Goal: Check status: Check status

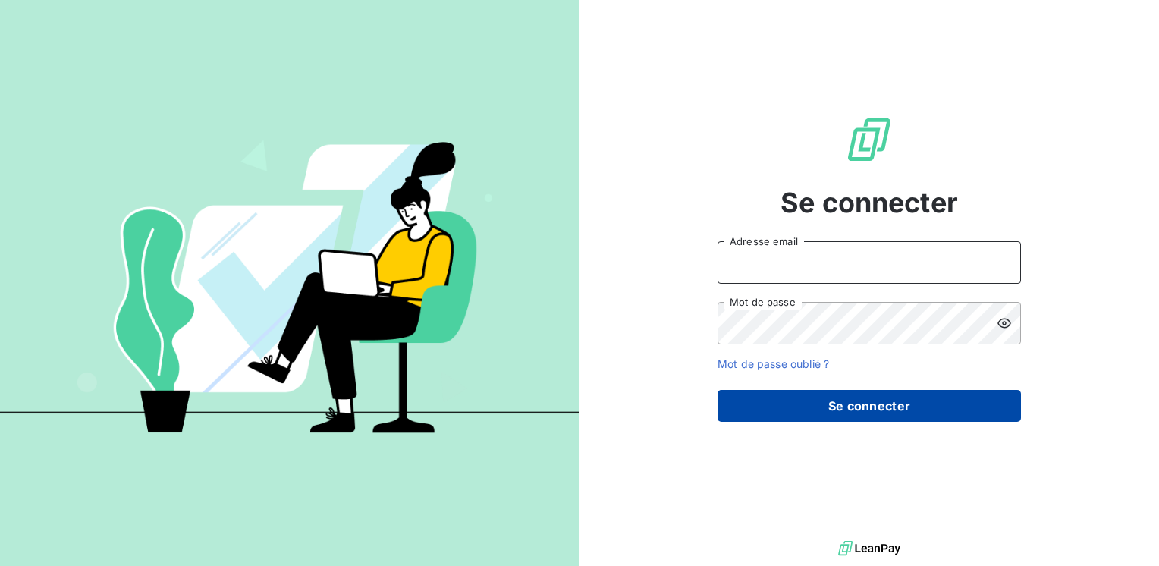
type input "[PERSON_NAME][EMAIL_ADDRESS][DOMAIN_NAME]"
click at [859, 410] on button "Se connecter" at bounding box center [869, 406] width 303 height 32
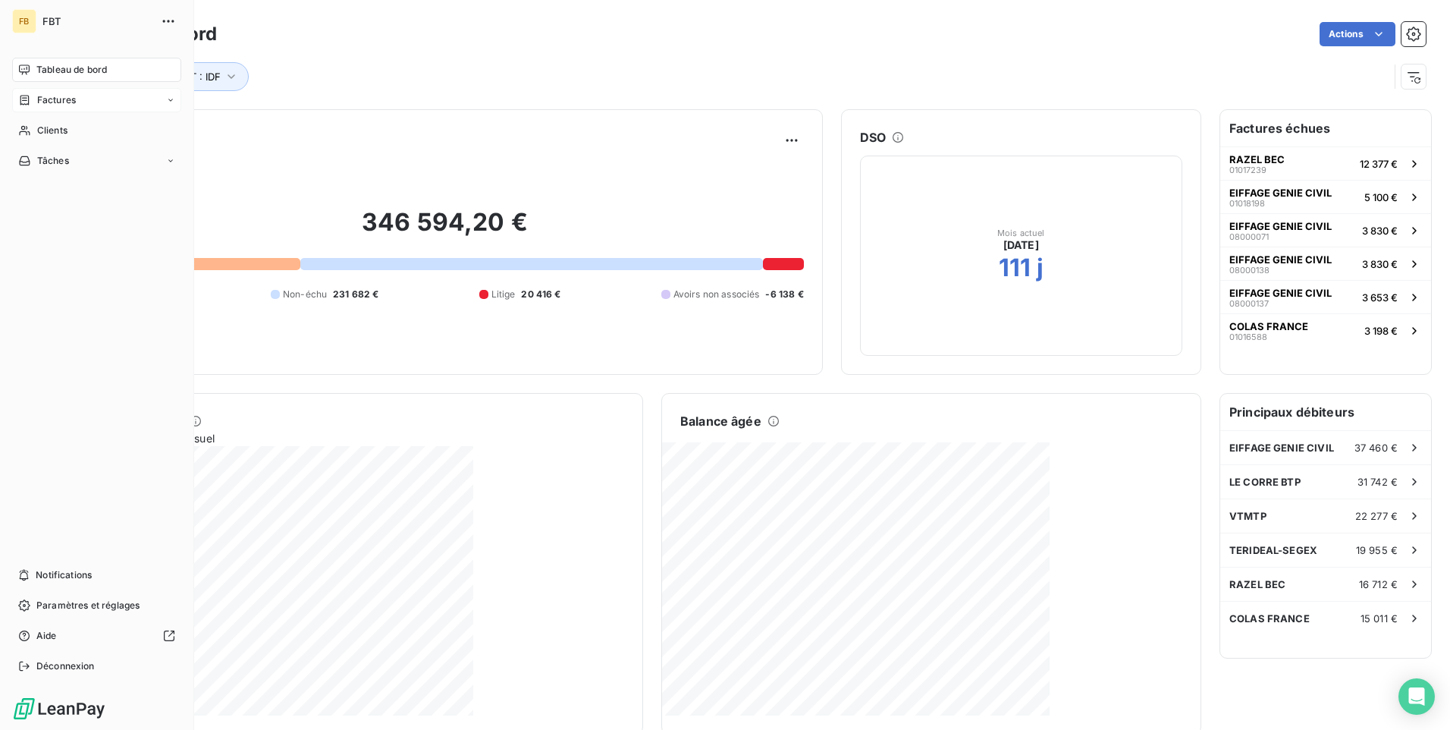
click at [53, 102] on span "Factures" at bounding box center [56, 100] width 39 height 14
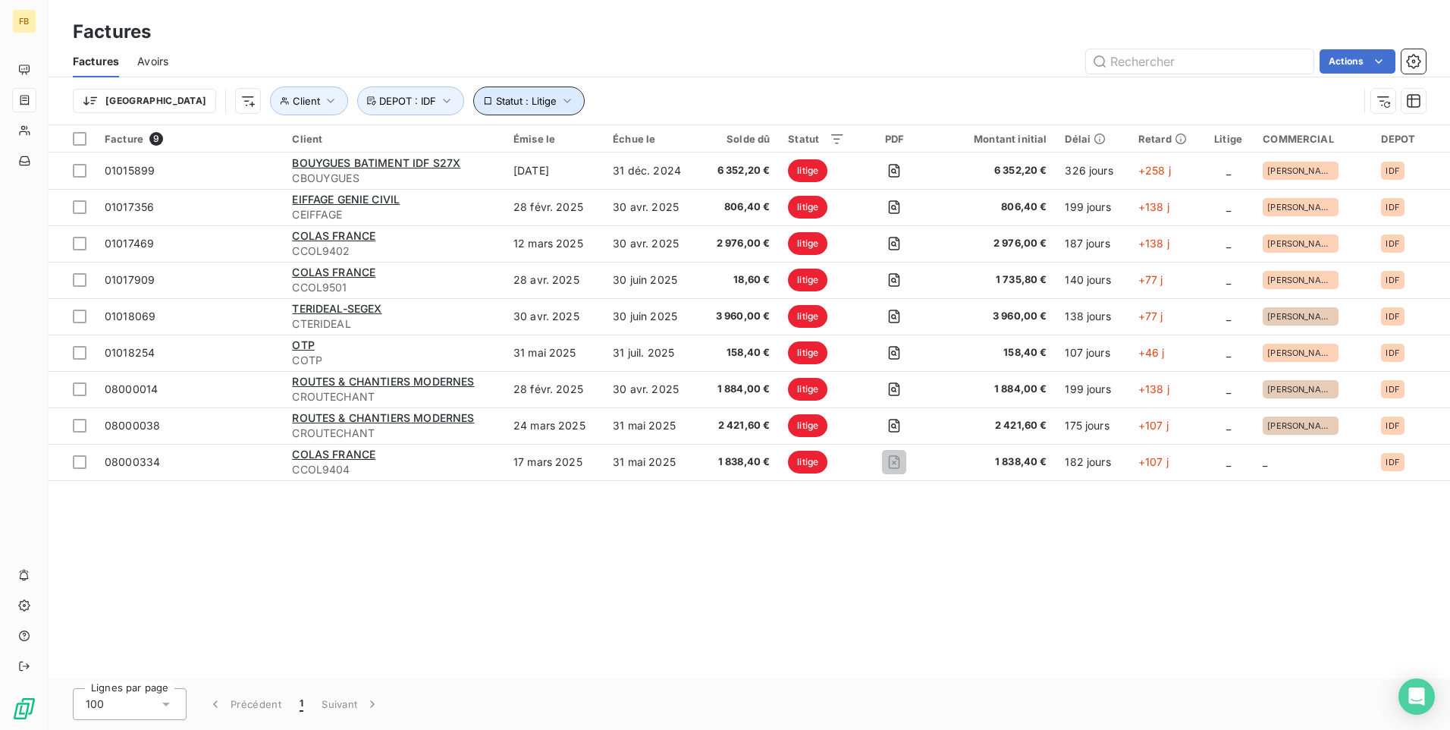
click at [560, 98] on icon "button" at bounding box center [567, 100] width 15 height 15
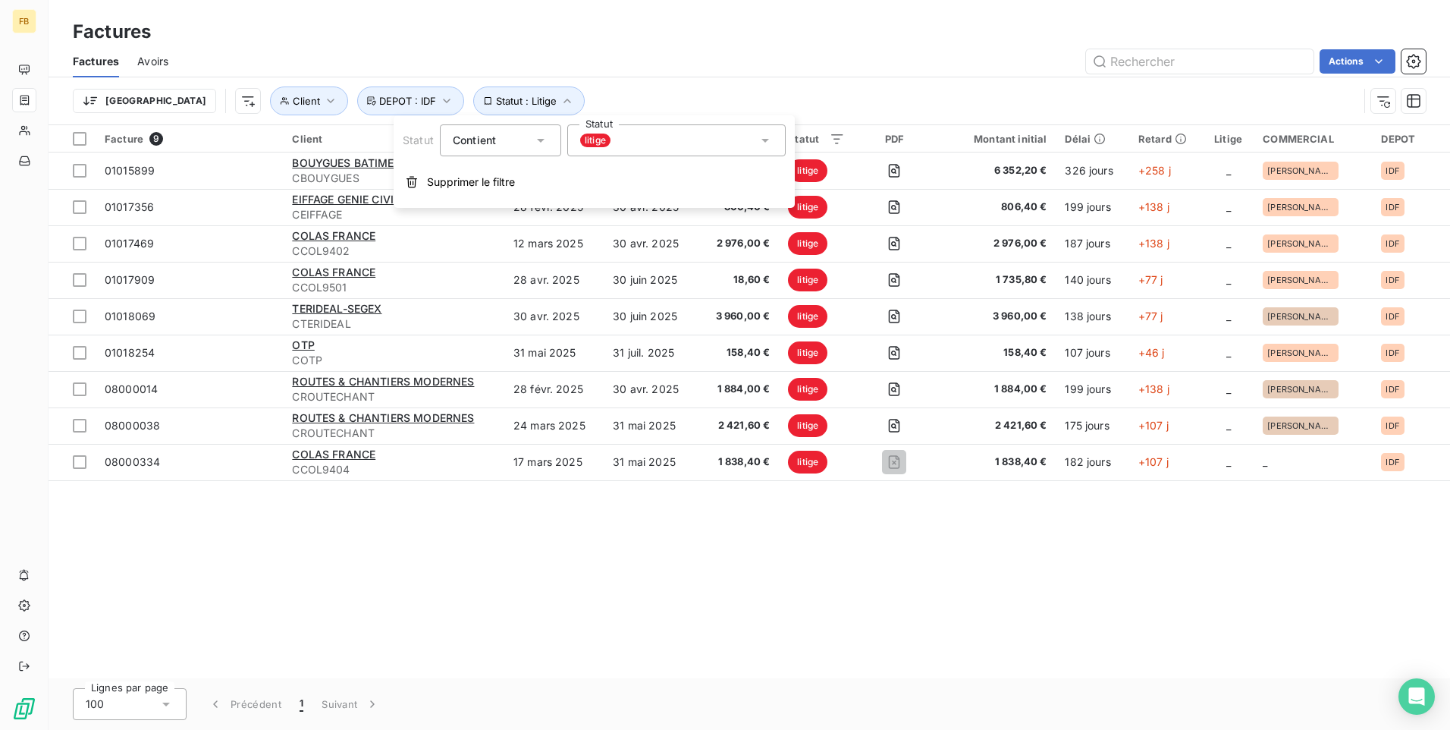
click at [765, 141] on icon at bounding box center [766, 141] width 8 height 4
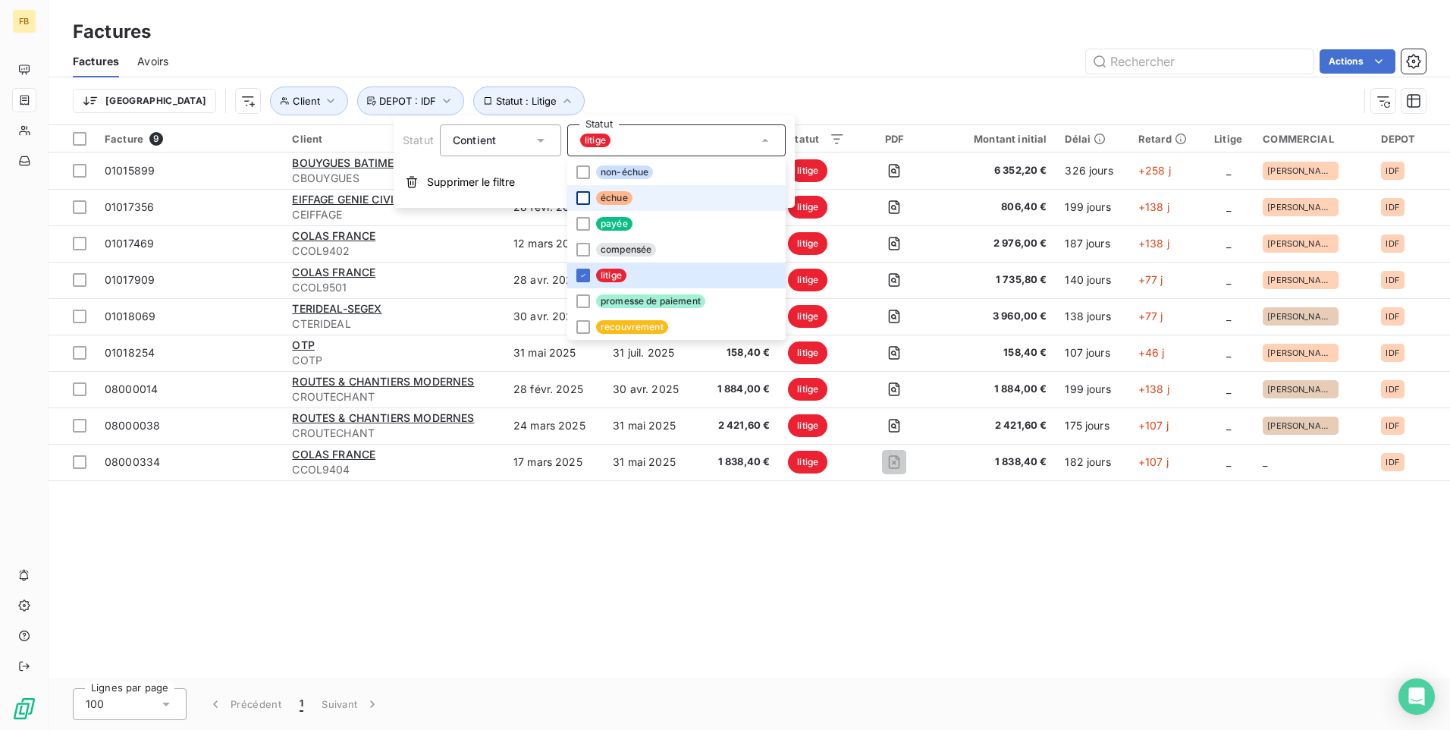
click at [581, 196] on div at bounding box center [583, 198] width 14 height 14
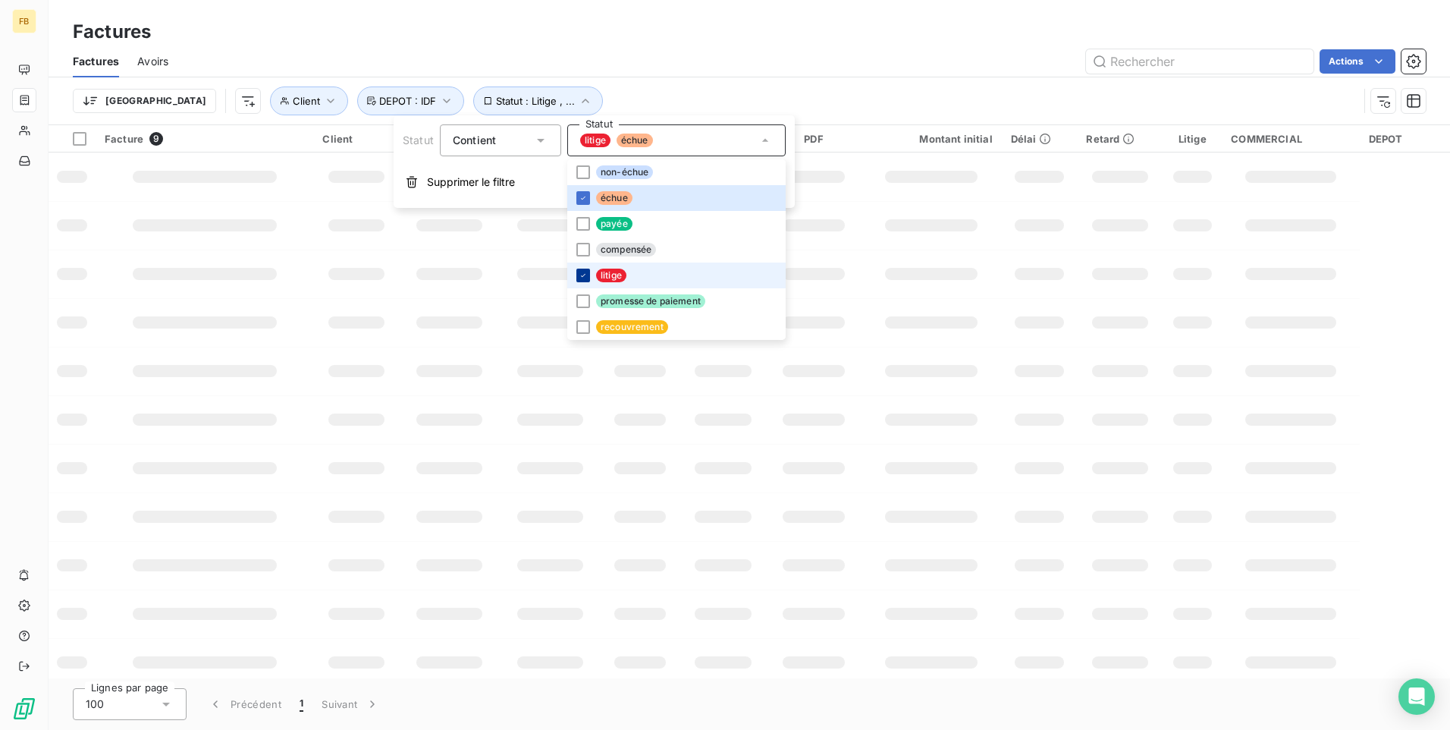
click at [584, 273] on icon at bounding box center [583, 275] width 9 height 9
click at [503, 332] on td at bounding box center [551, 322] width 102 height 49
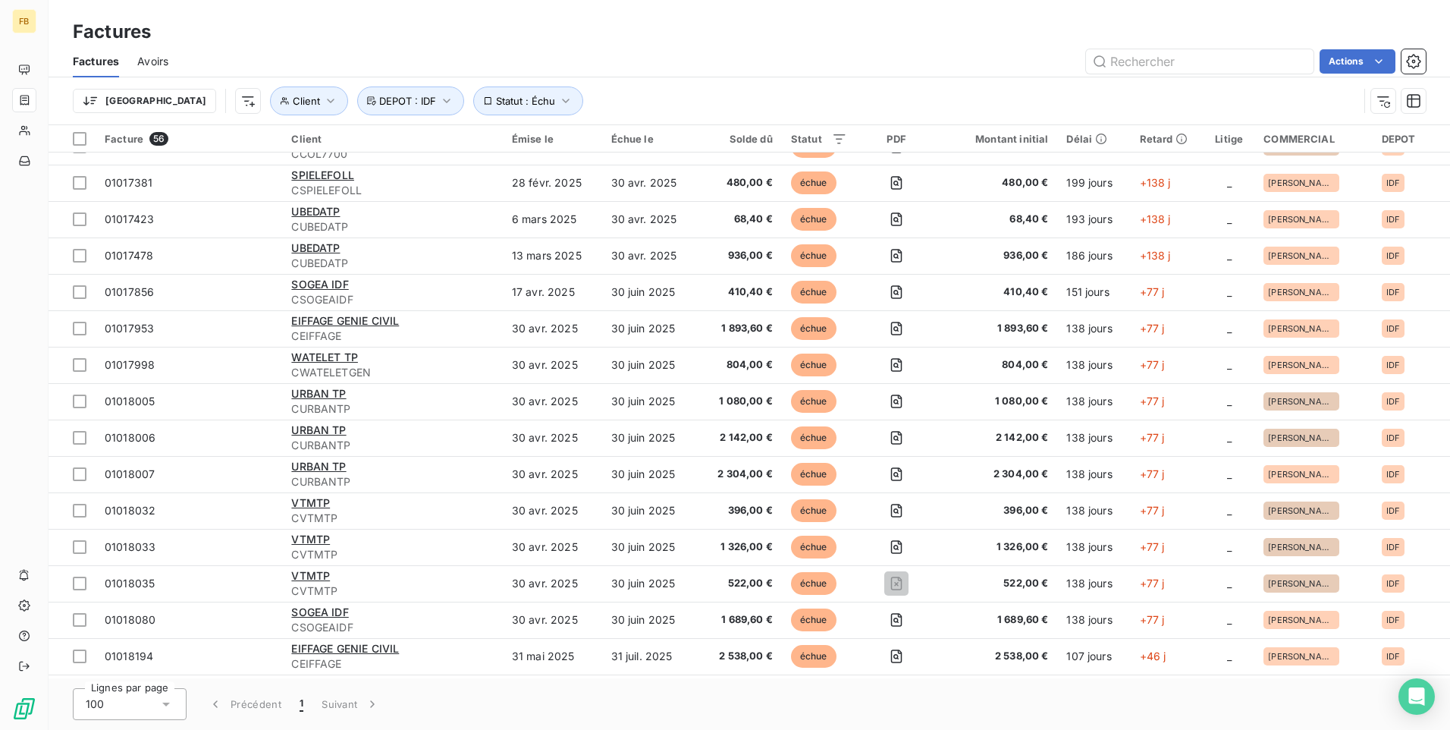
scroll to position [683, 0]
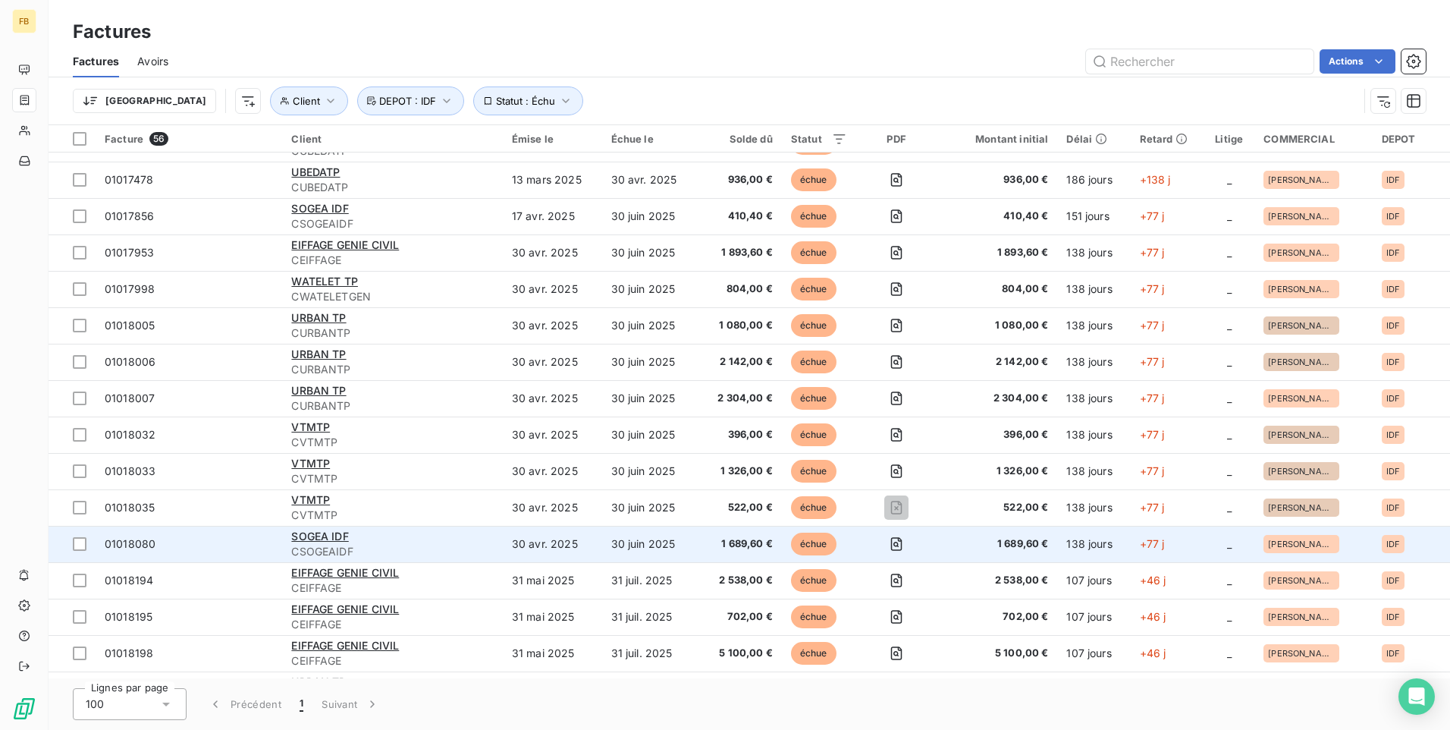
click at [448, 557] on span "CSOGEAIDF" at bounding box center [392, 551] width 202 height 15
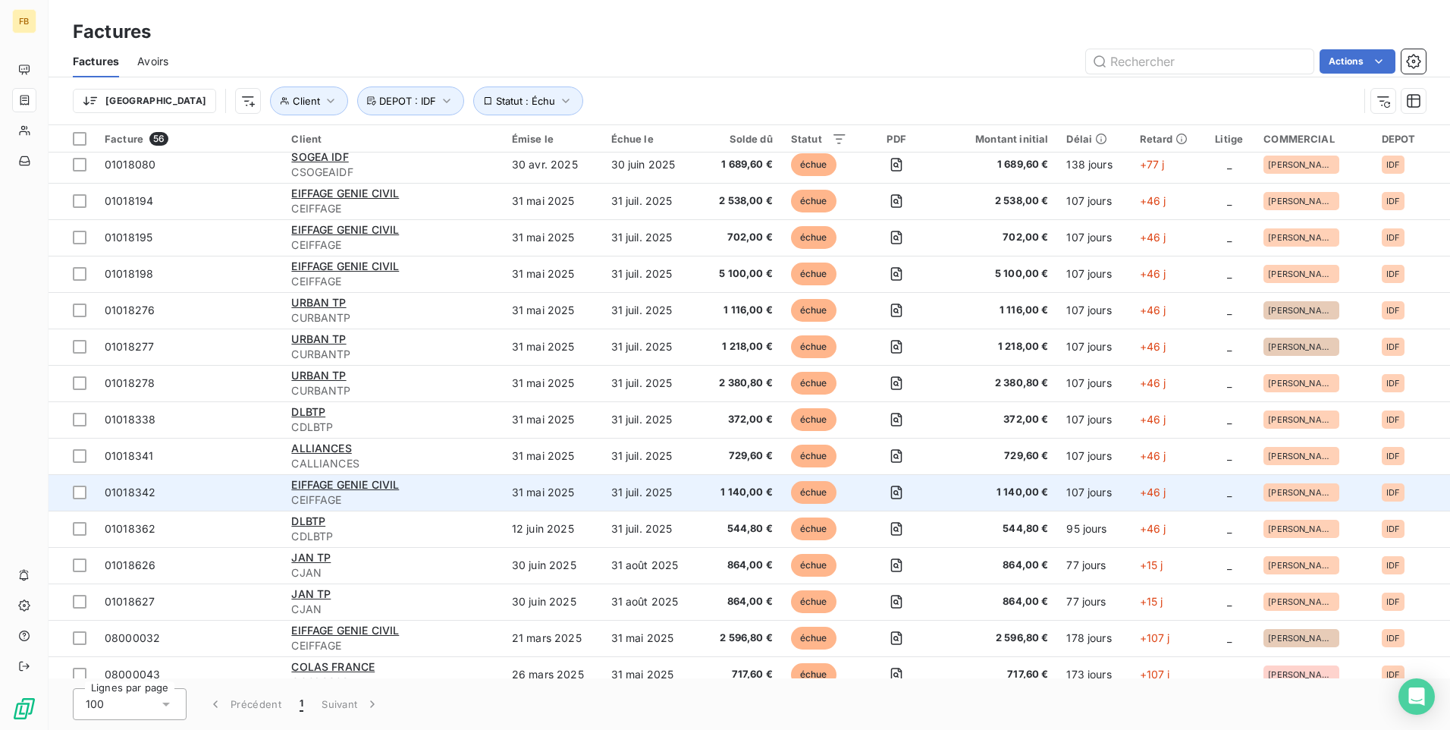
scroll to position [1138, 0]
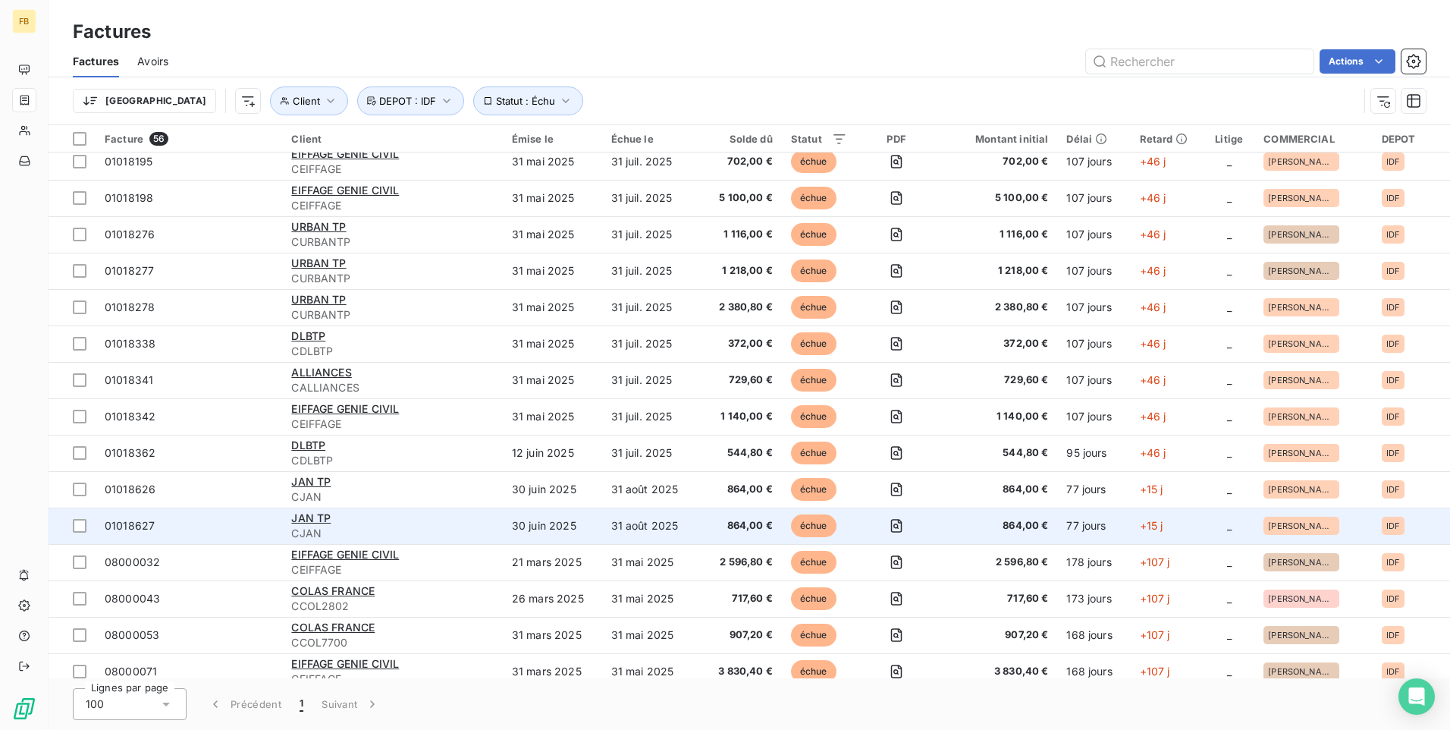
click at [437, 527] on span "CJAN" at bounding box center [392, 533] width 202 height 15
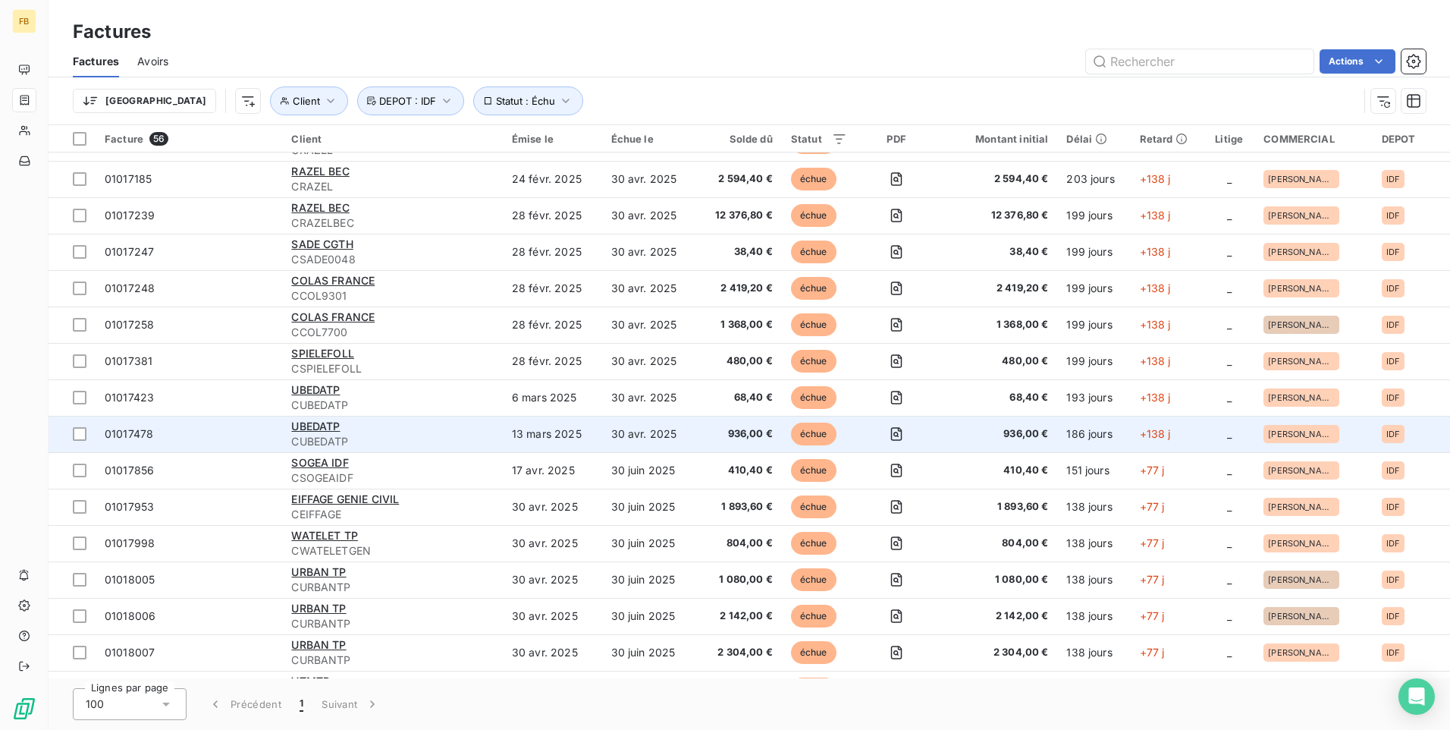
scroll to position [455, 0]
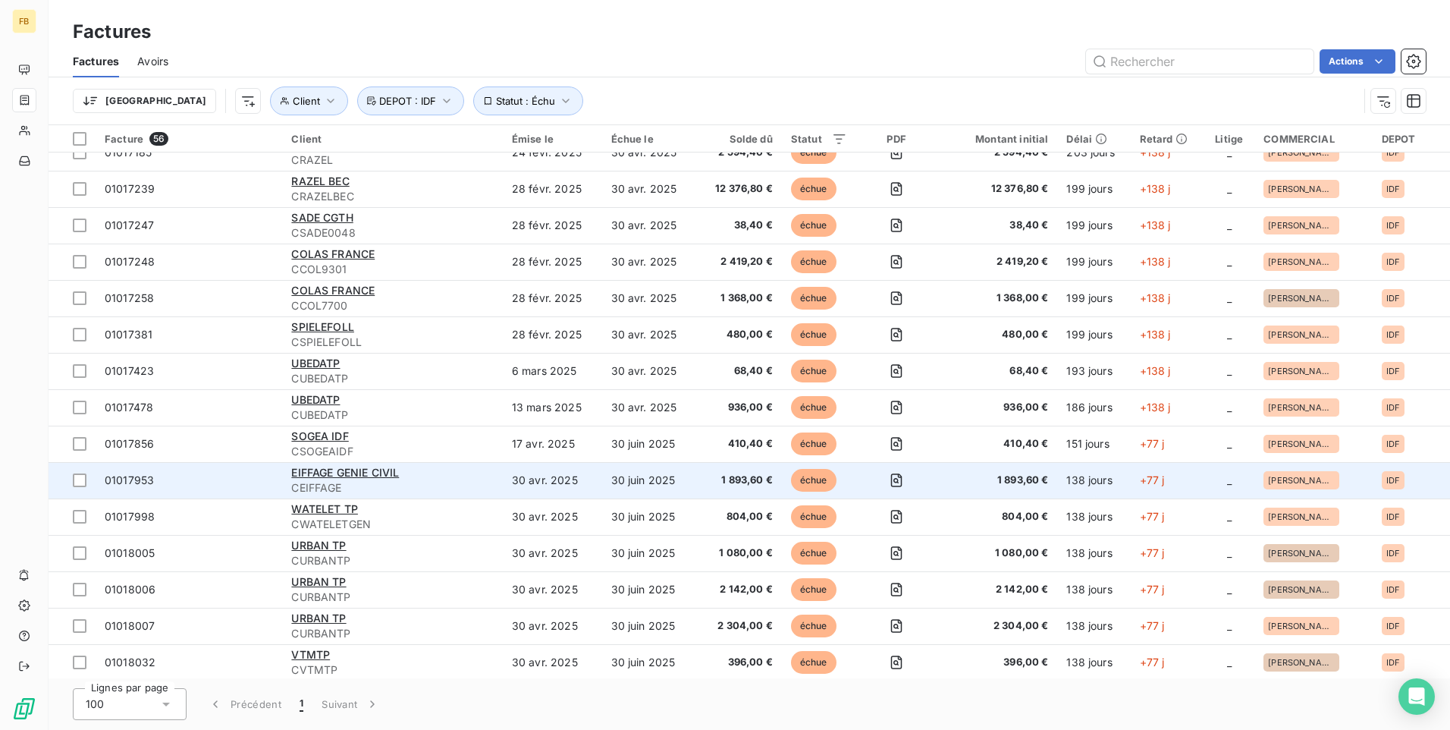
click at [419, 482] on span "CEIFFAGE" at bounding box center [392, 487] width 202 height 15
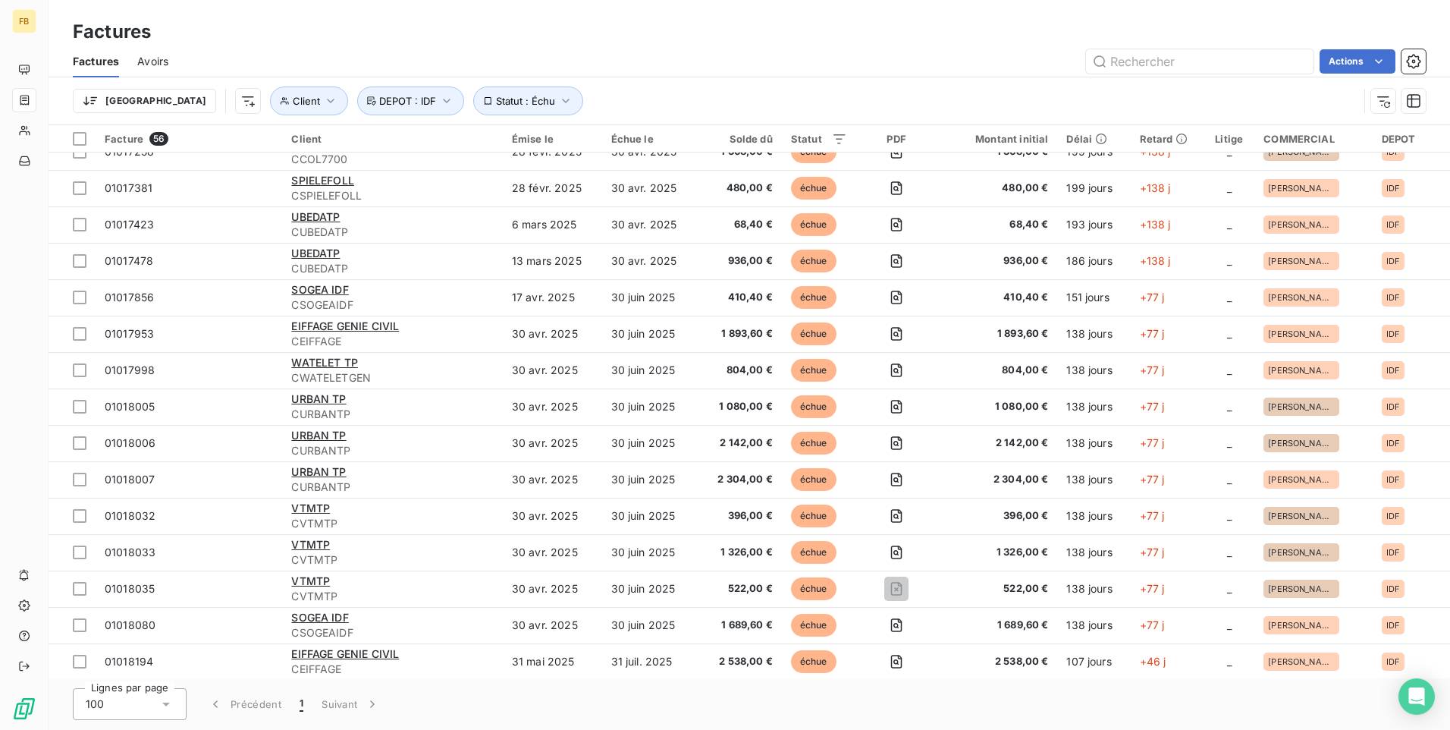
scroll to position [658, 0]
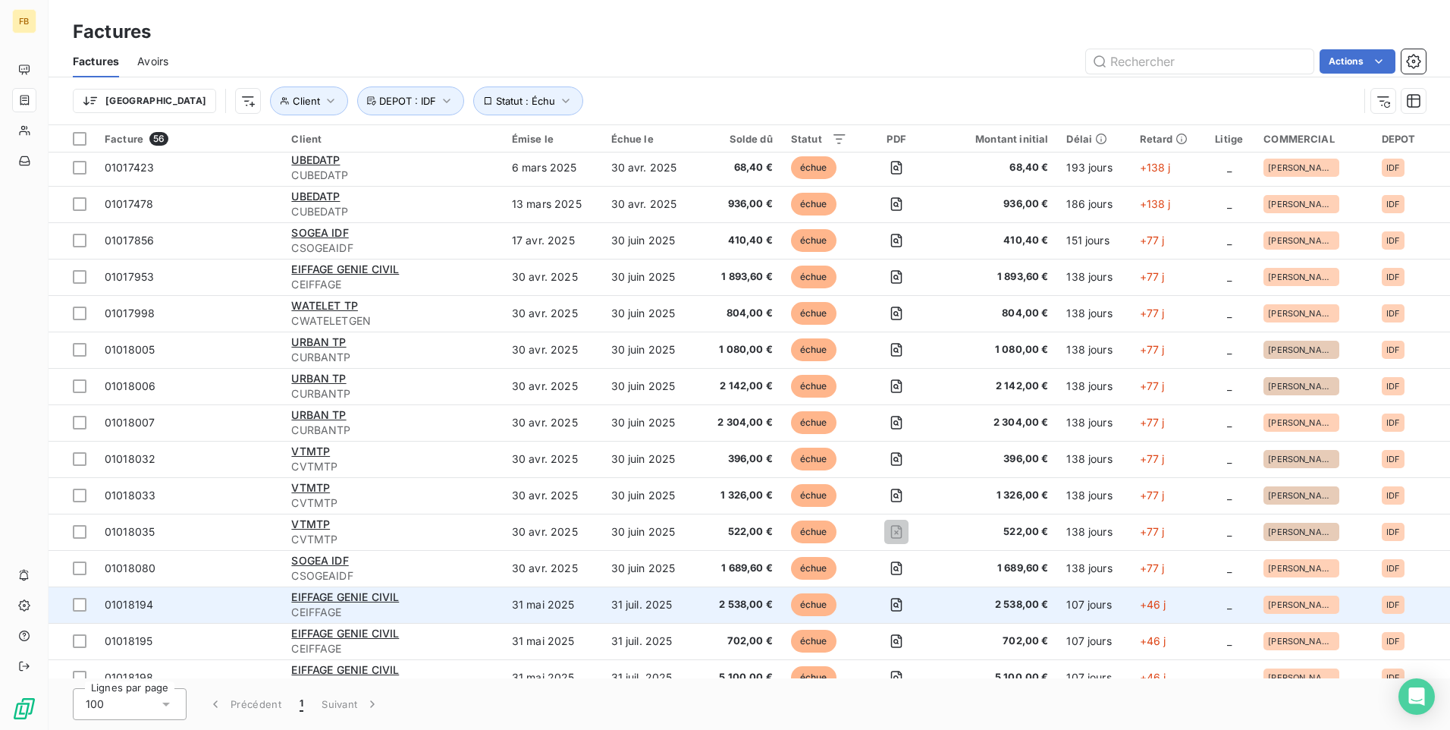
click at [401, 565] on div "EIFFAGE GENIE CIVIL" at bounding box center [392, 596] width 202 height 15
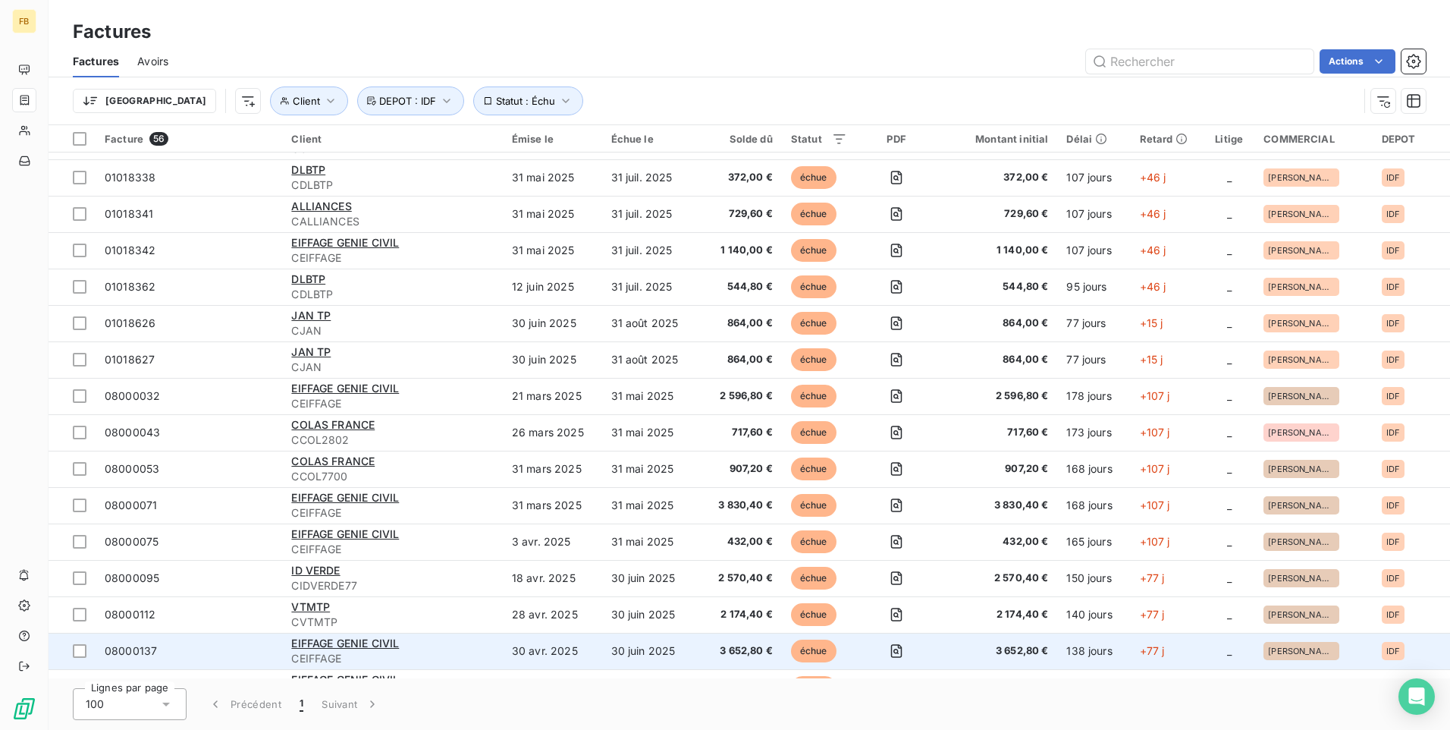
scroll to position [1286, 0]
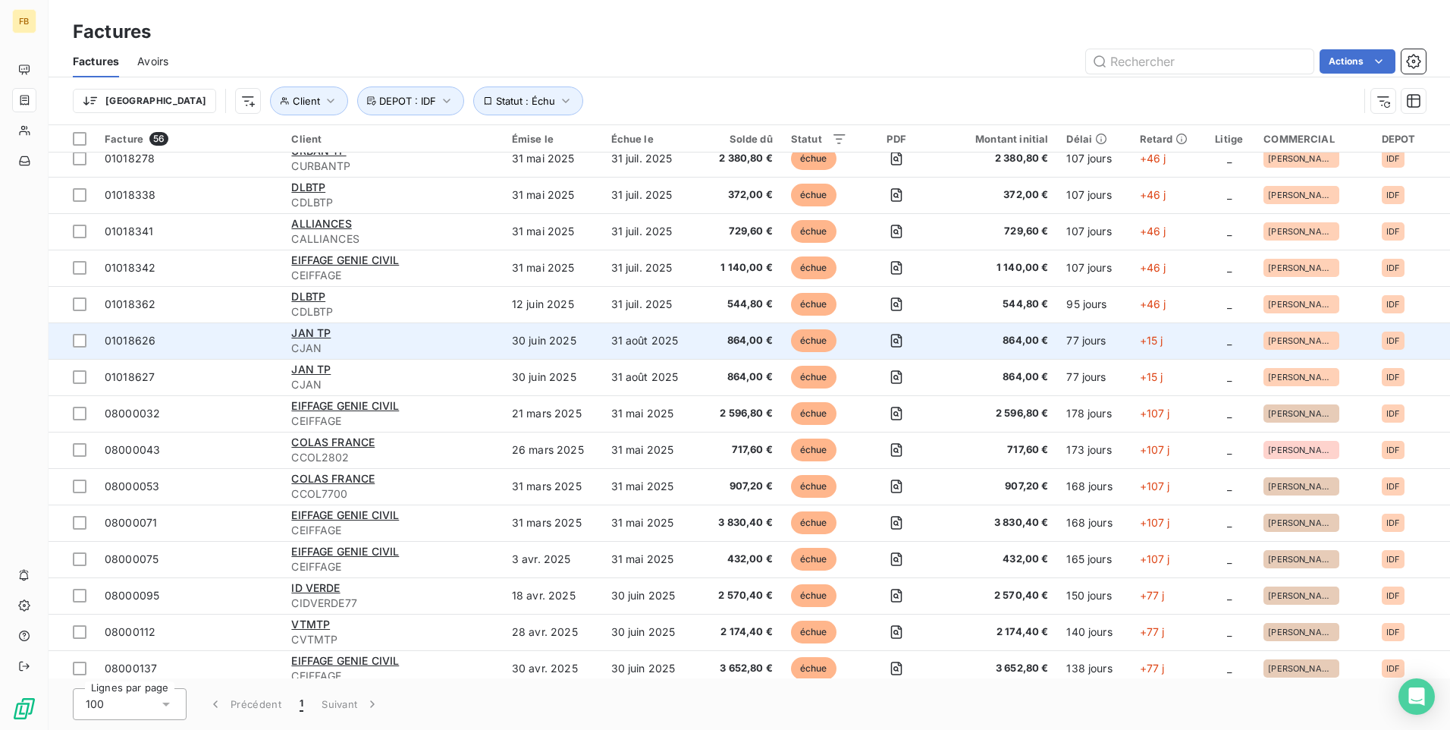
click at [465, 348] on span "CJAN" at bounding box center [392, 348] width 202 height 15
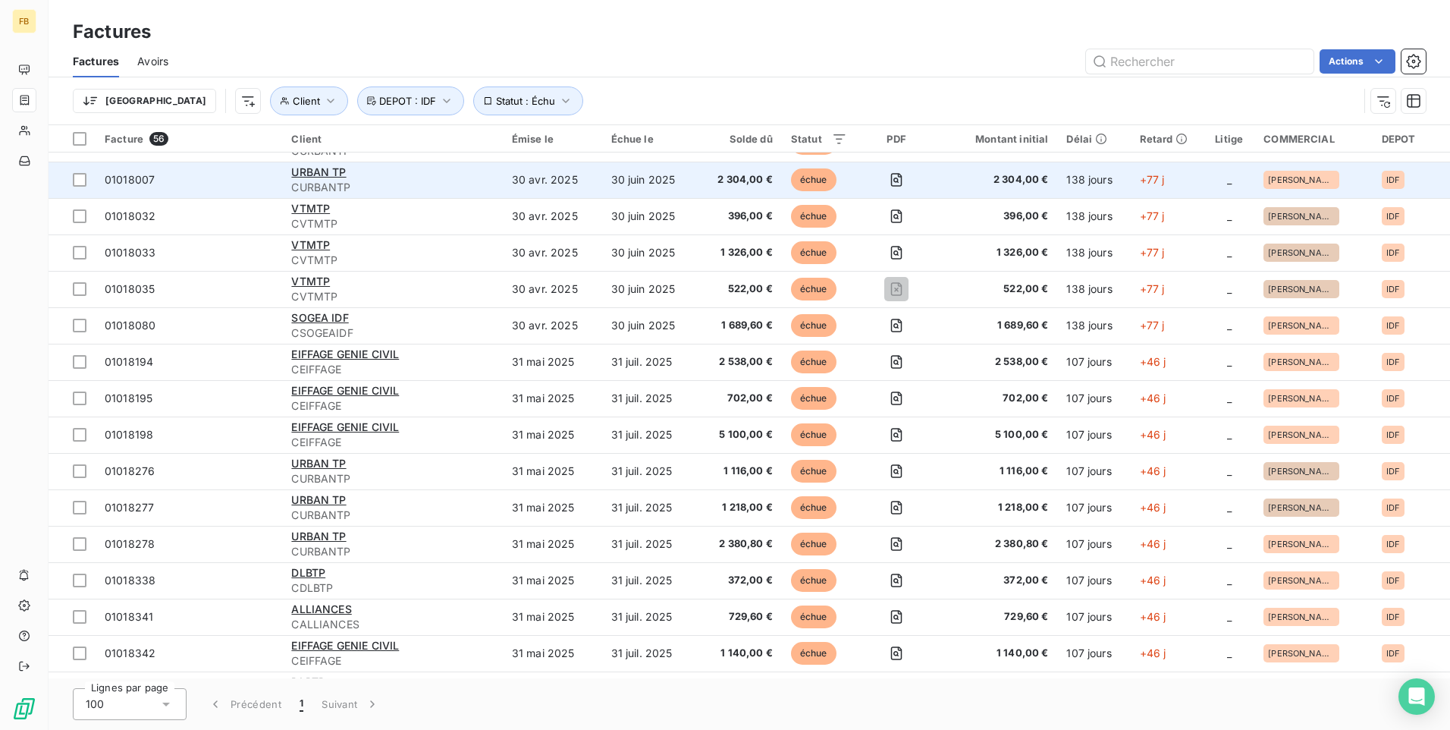
scroll to position [910, 0]
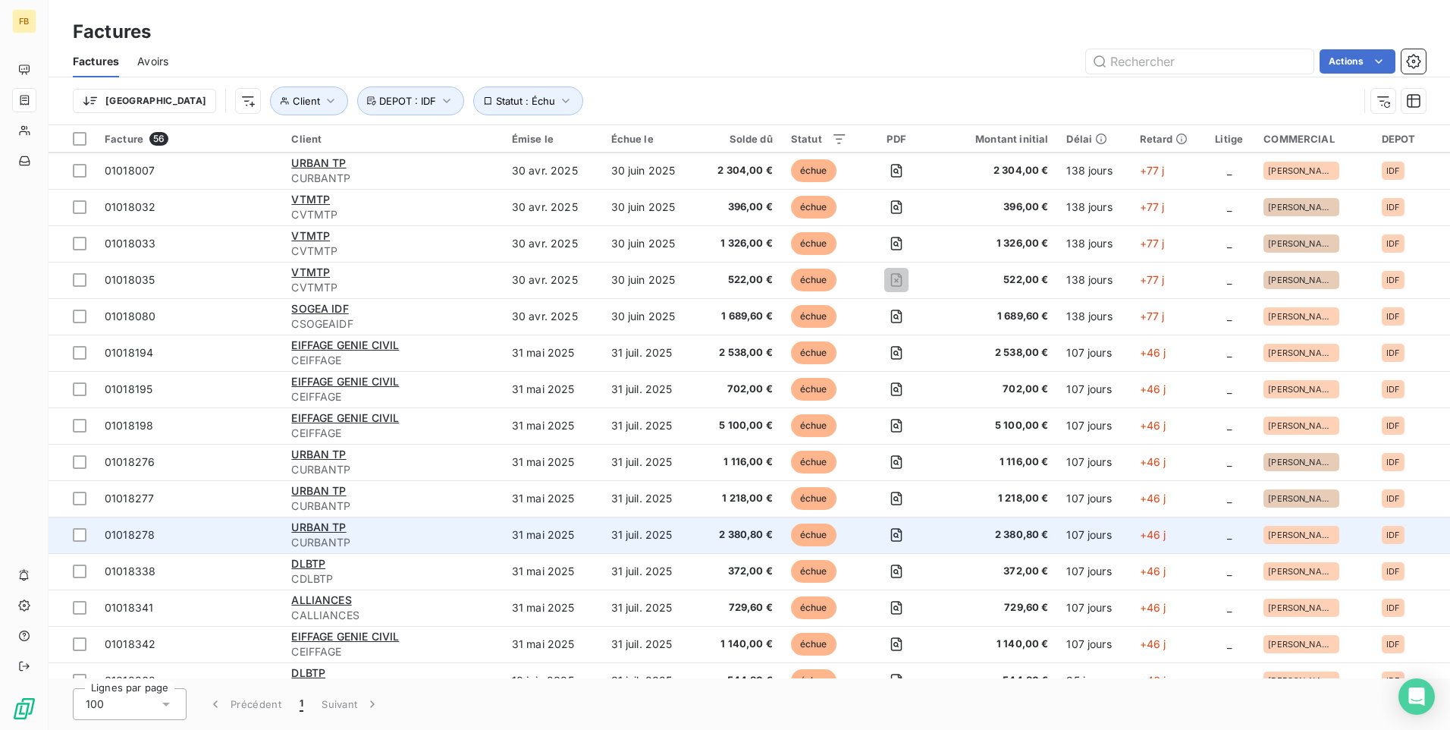
click at [363, 532] on div "URBAN TP" at bounding box center [392, 527] width 202 height 15
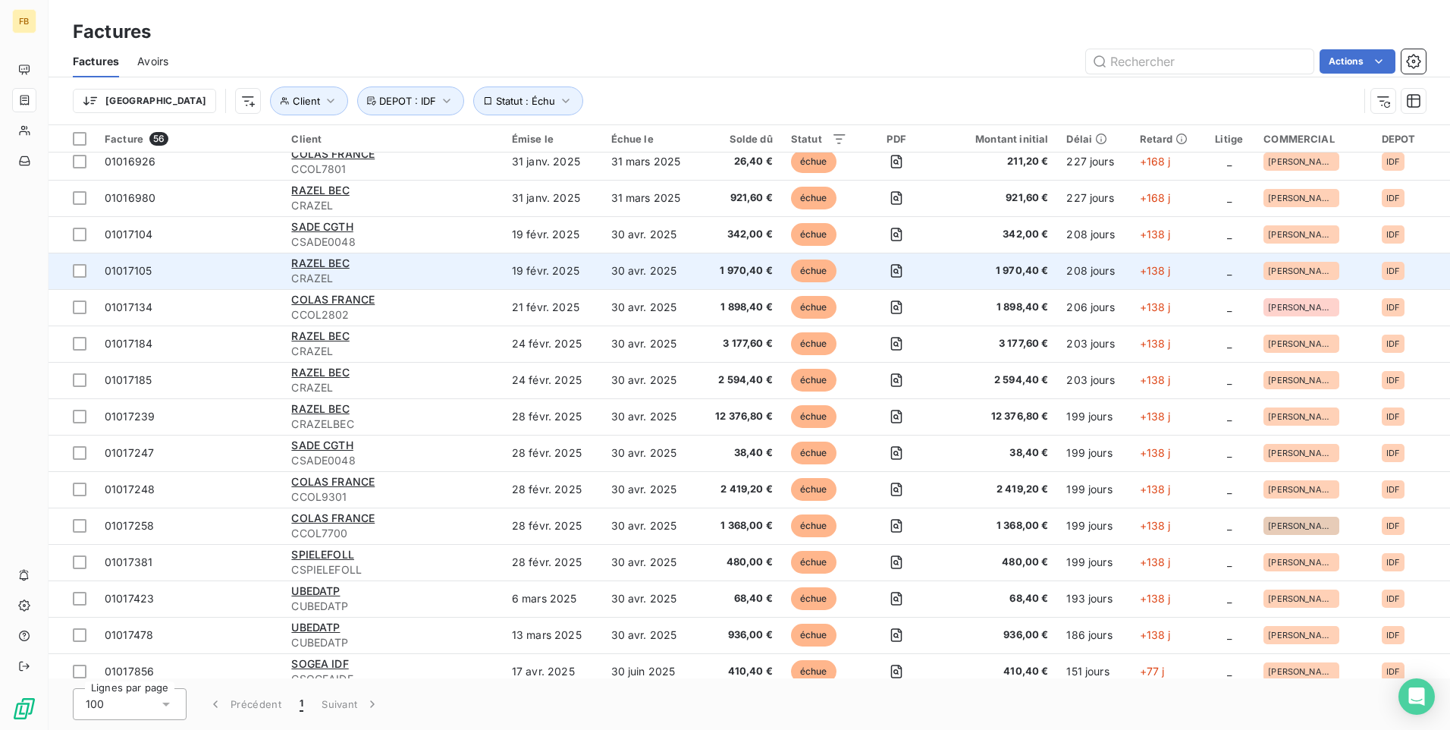
scroll to position [303, 0]
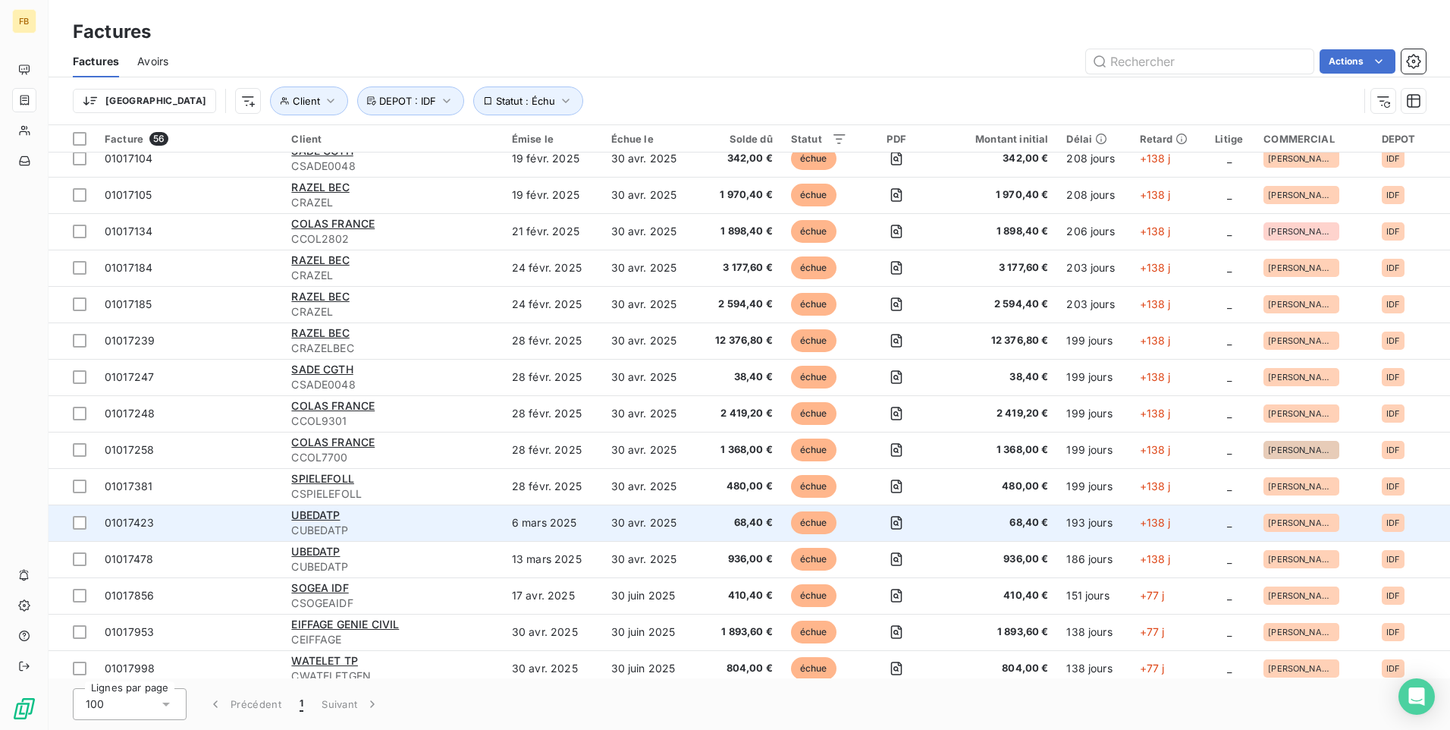
click at [394, 524] on span "CUBEDATP" at bounding box center [392, 530] width 202 height 15
